Goal: Use online tool/utility: Use online tool/utility

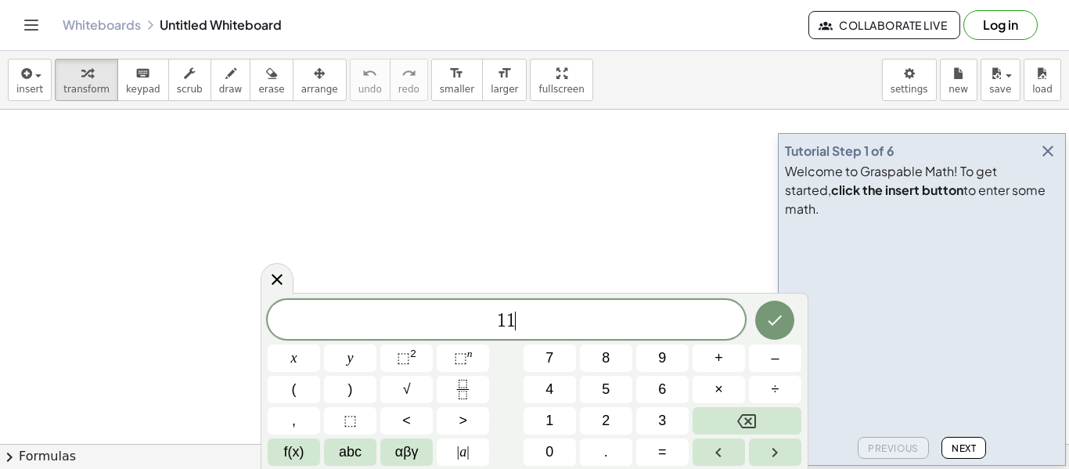
scroll to position [2, 0]
click at [760, 365] on button "–" at bounding box center [775, 357] width 52 height 27
click at [665, 447] on span "=" at bounding box center [662, 452] width 9 height 21
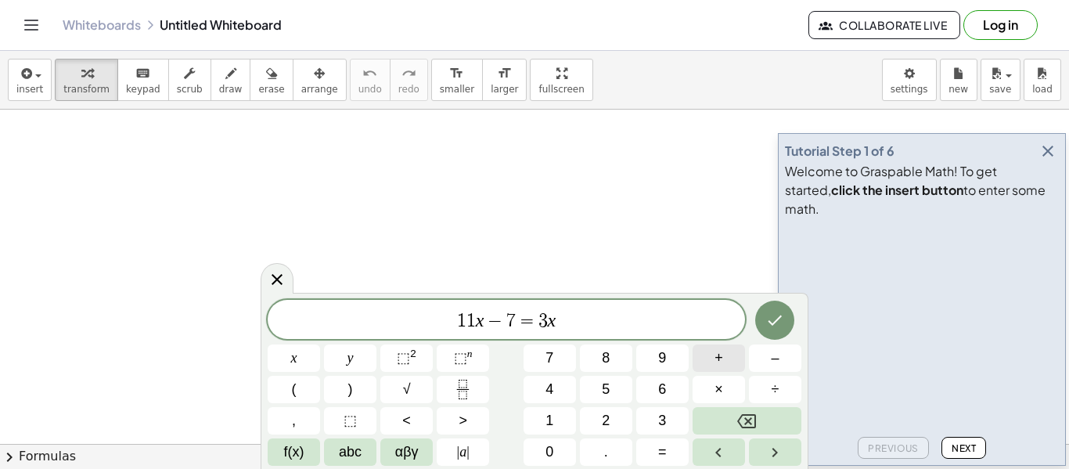
click at [726, 364] on button "+" at bounding box center [719, 357] width 52 height 27
click at [772, 324] on icon "Done" at bounding box center [776, 320] width 14 height 10
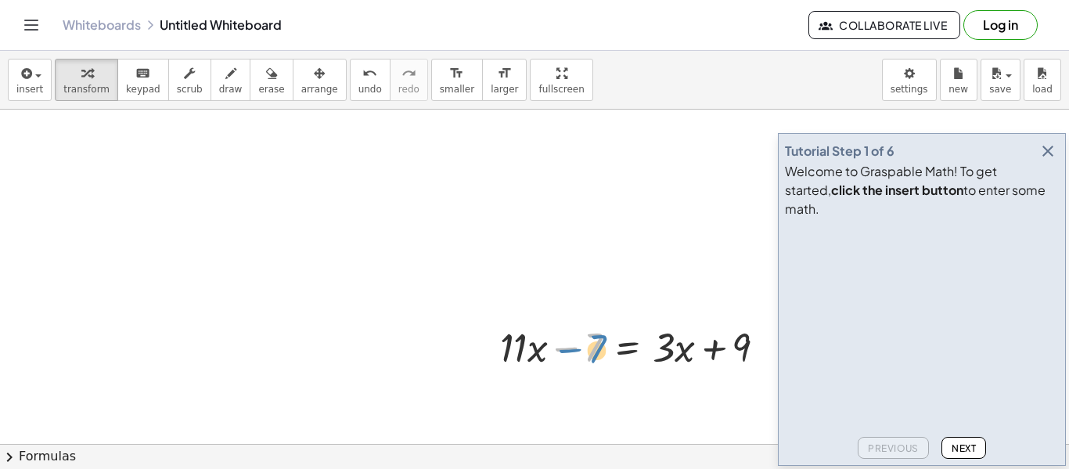
click at [563, 339] on div at bounding box center [639, 345] width 294 height 53
click at [539, 348] on div at bounding box center [639, 345] width 294 height 53
click at [517, 349] on div at bounding box center [639, 345] width 294 height 53
drag, startPoint x: 517, startPoint y: 349, endPoint x: 524, endPoint y: 392, distance: 43.6
drag, startPoint x: 510, startPoint y: 359, endPoint x: 666, endPoint y: 406, distance: 163.5
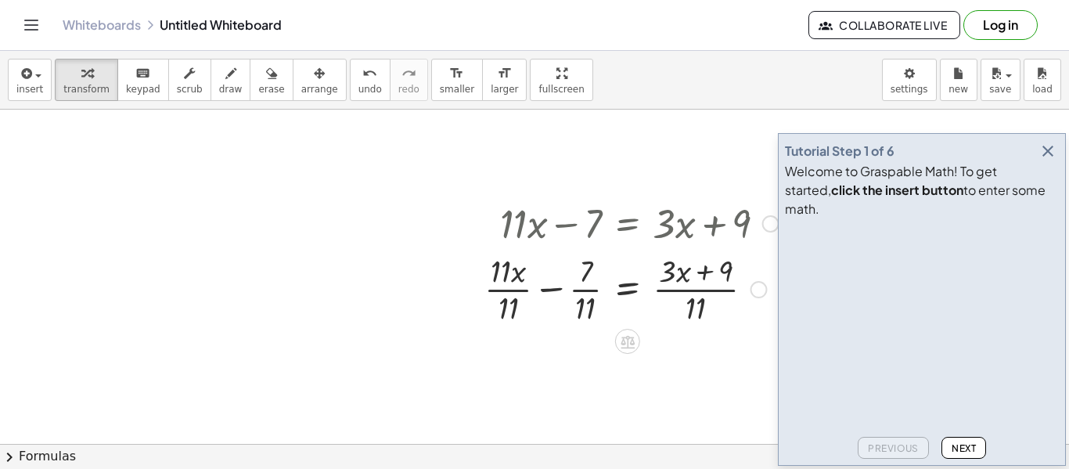
scroll to position [129, 0]
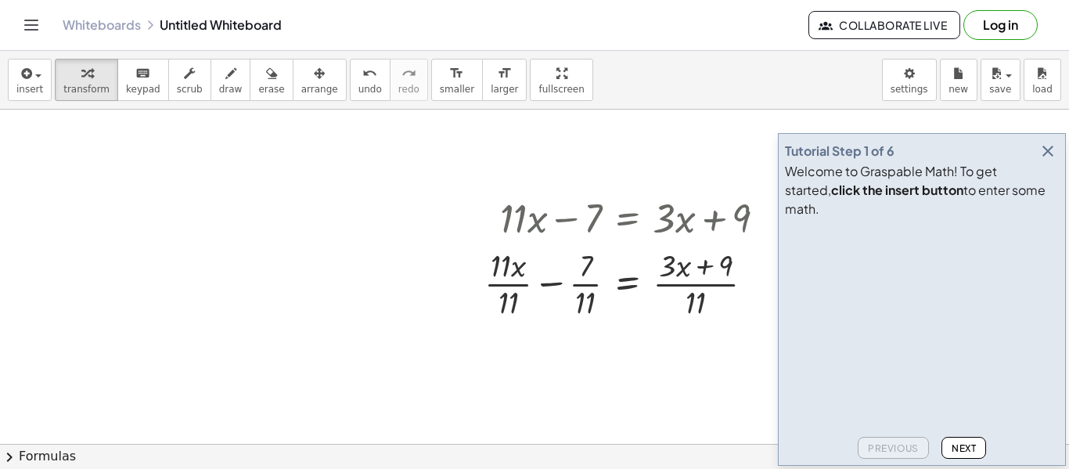
click at [1041, 160] on icon "button" at bounding box center [1048, 151] width 19 height 19
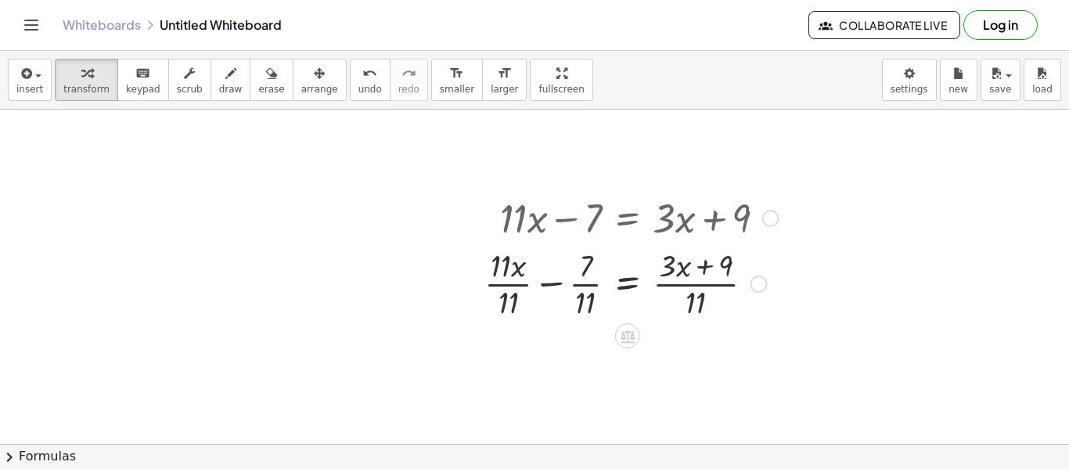
click at [600, 281] on div at bounding box center [632, 282] width 310 height 78
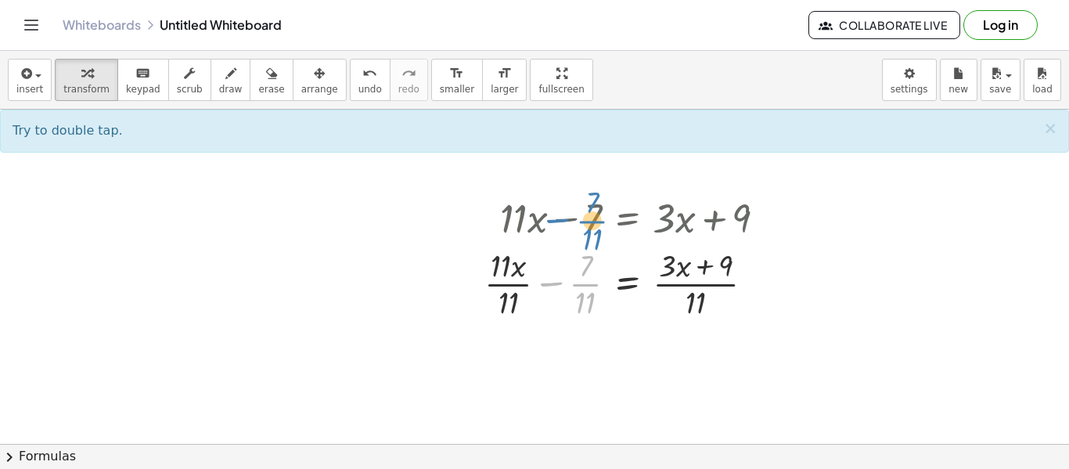
drag, startPoint x: 581, startPoint y: 287, endPoint x: 589, endPoint y: 226, distance: 60.8
drag, startPoint x: 590, startPoint y: 276, endPoint x: 597, endPoint y: 228, distance: 48.3
drag, startPoint x: 578, startPoint y: 298, endPoint x: 770, endPoint y: 271, distance: 194.5
click at [770, 271] on div at bounding box center [632, 282] width 310 height 78
